Goal: Transaction & Acquisition: Obtain resource

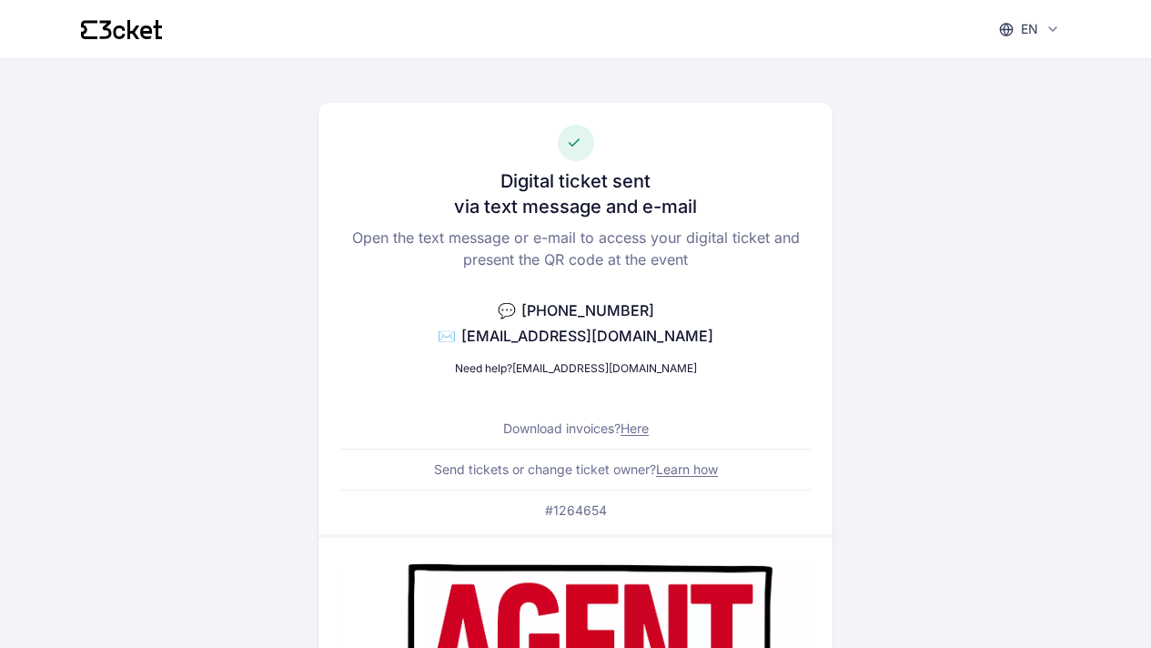
click at [637, 431] on link "Here" at bounding box center [635, 428] width 28 height 15
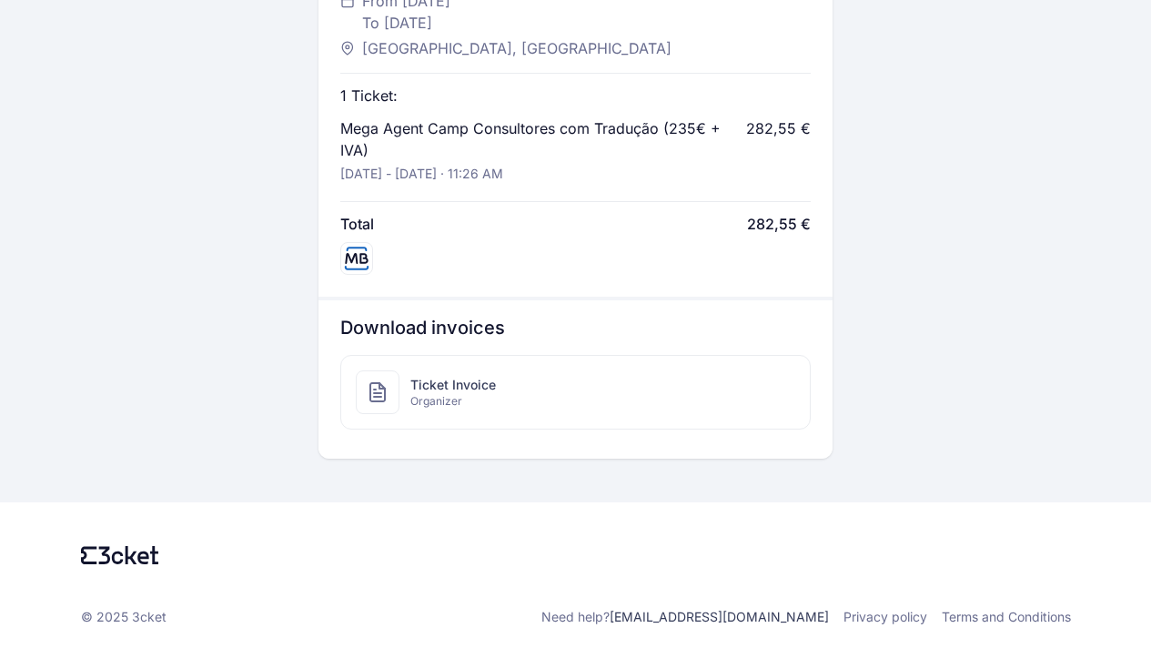
click at [437, 386] on span "Ticket Invoice" at bounding box center [454, 385] width 86 height 18
